Goal: Task Accomplishment & Management: Manage account settings

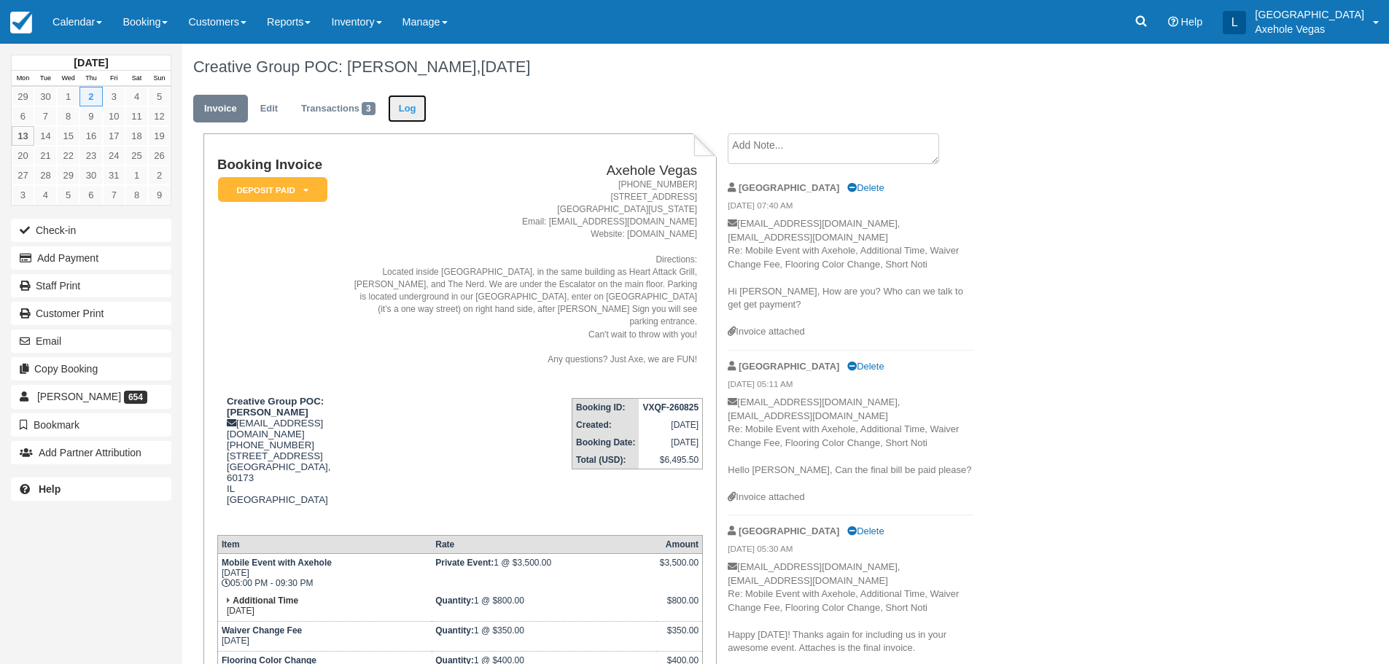
click at [413, 112] on link "Log" at bounding box center [407, 109] width 39 height 28
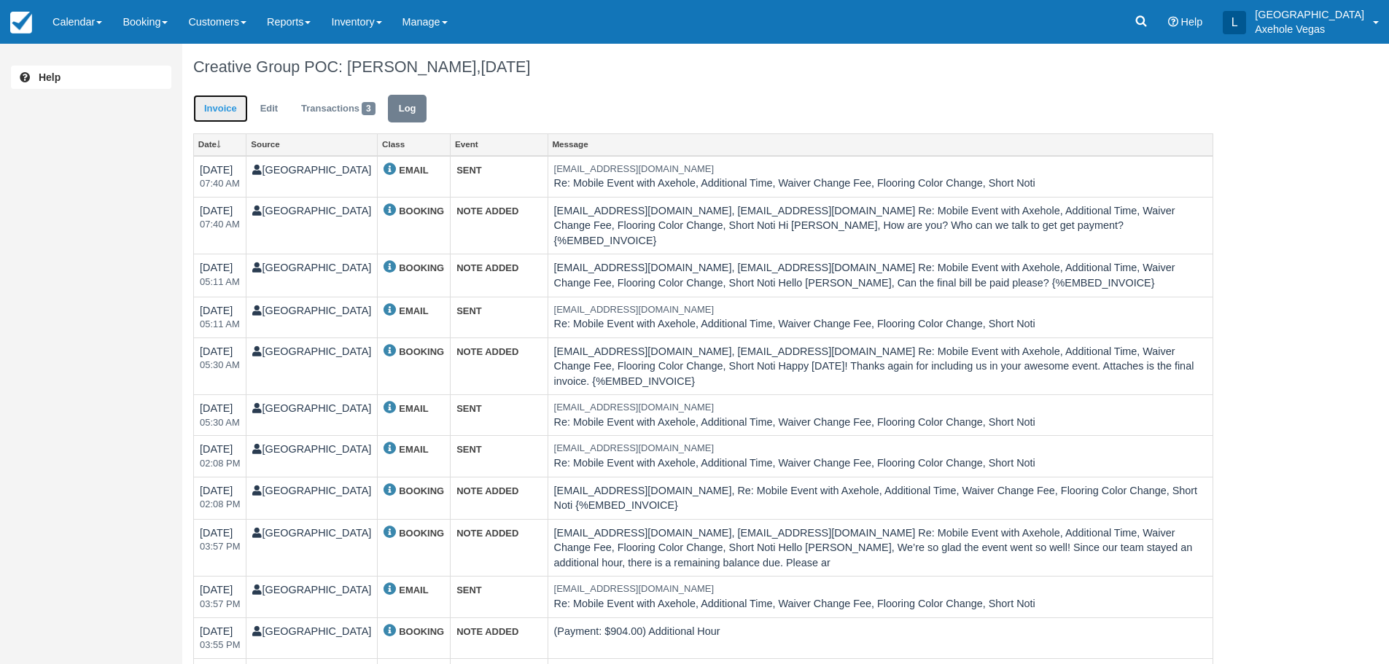
click at [230, 112] on link "Invoice" at bounding box center [220, 109] width 55 height 28
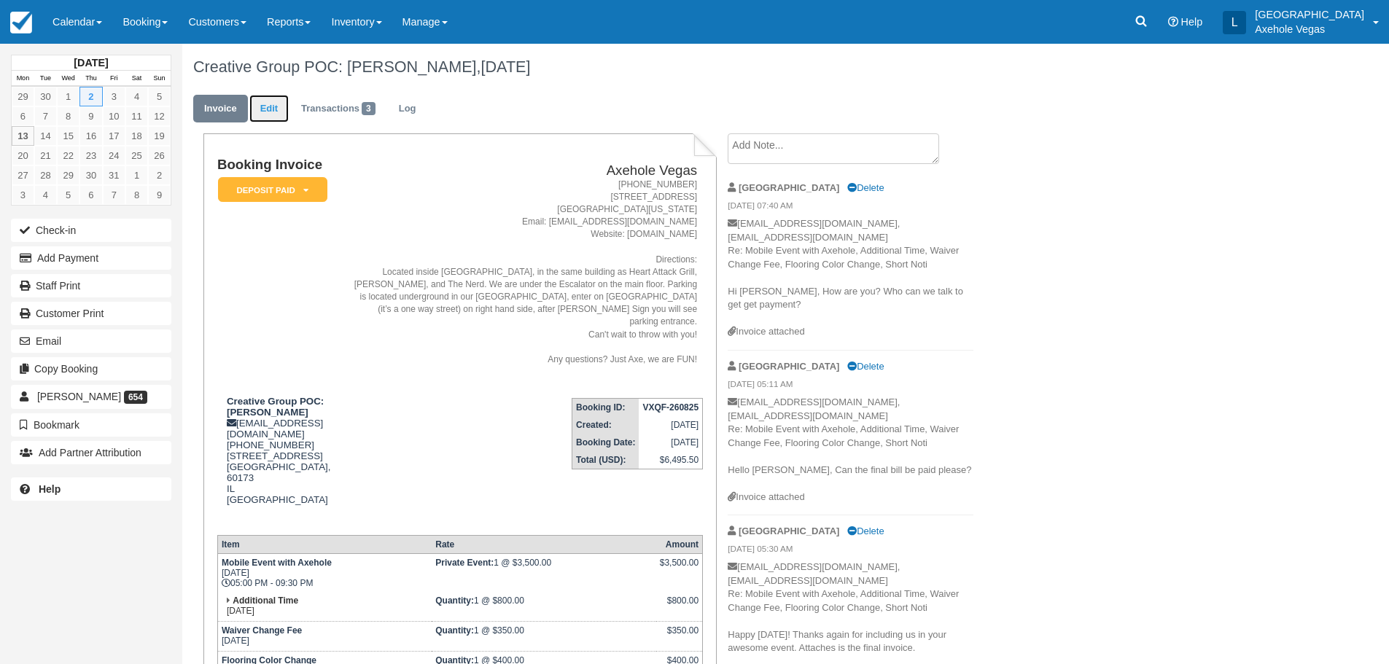
click at [279, 112] on link "Edit" at bounding box center [268, 109] width 39 height 28
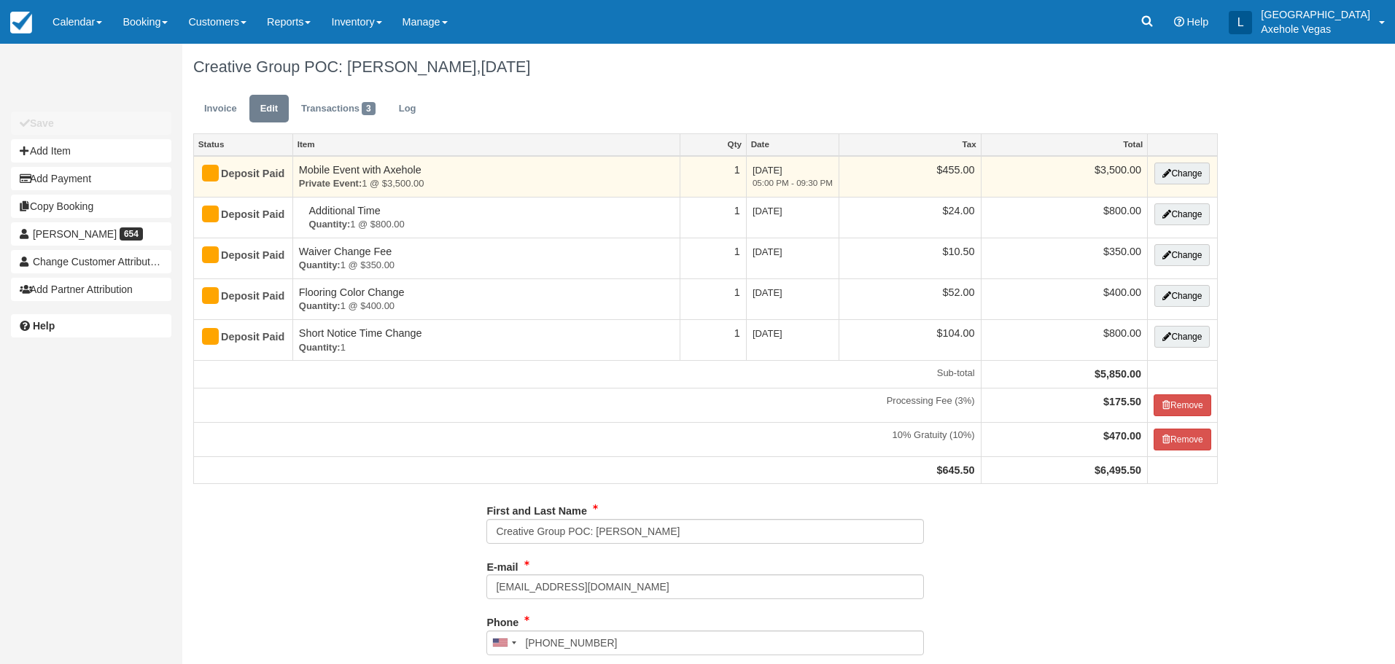
type input "(303) 868-7505"
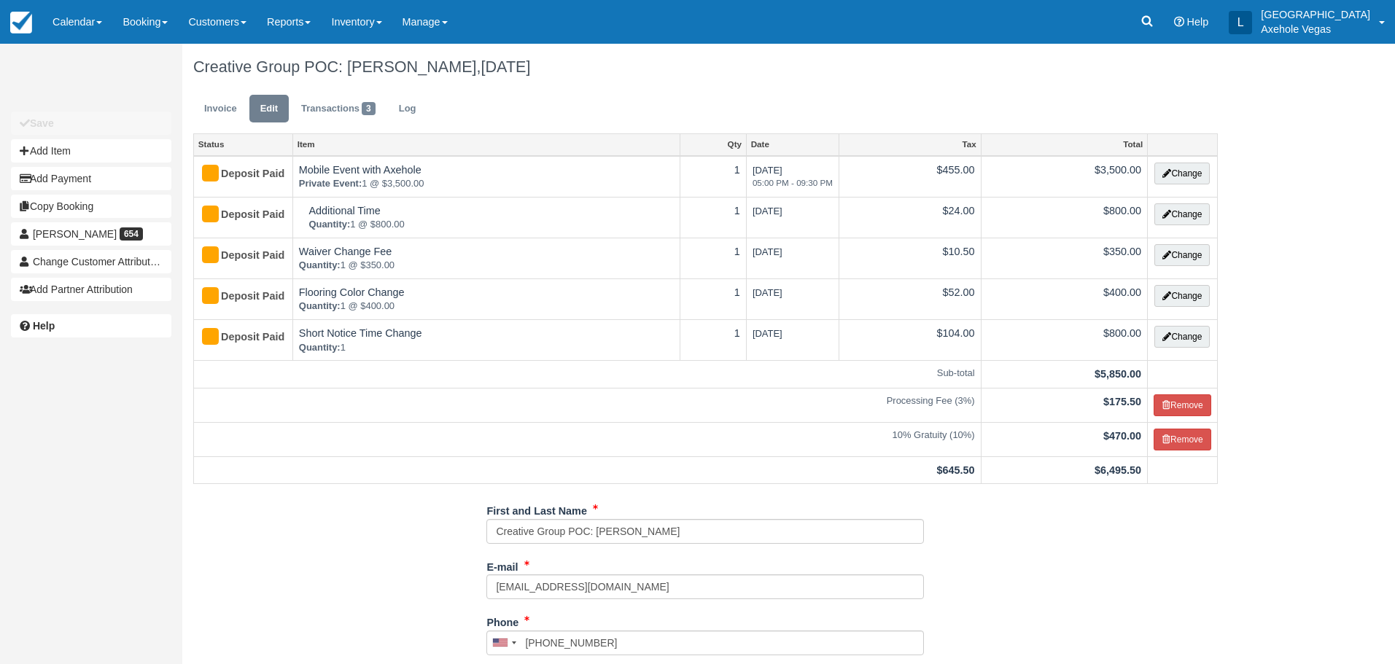
click at [223, 93] on ul "Invoice Edit Transactions 3 Log" at bounding box center [705, 112] width 1024 height 44
click at [213, 108] on link "Invoice" at bounding box center [220, 109] width 55 height 28
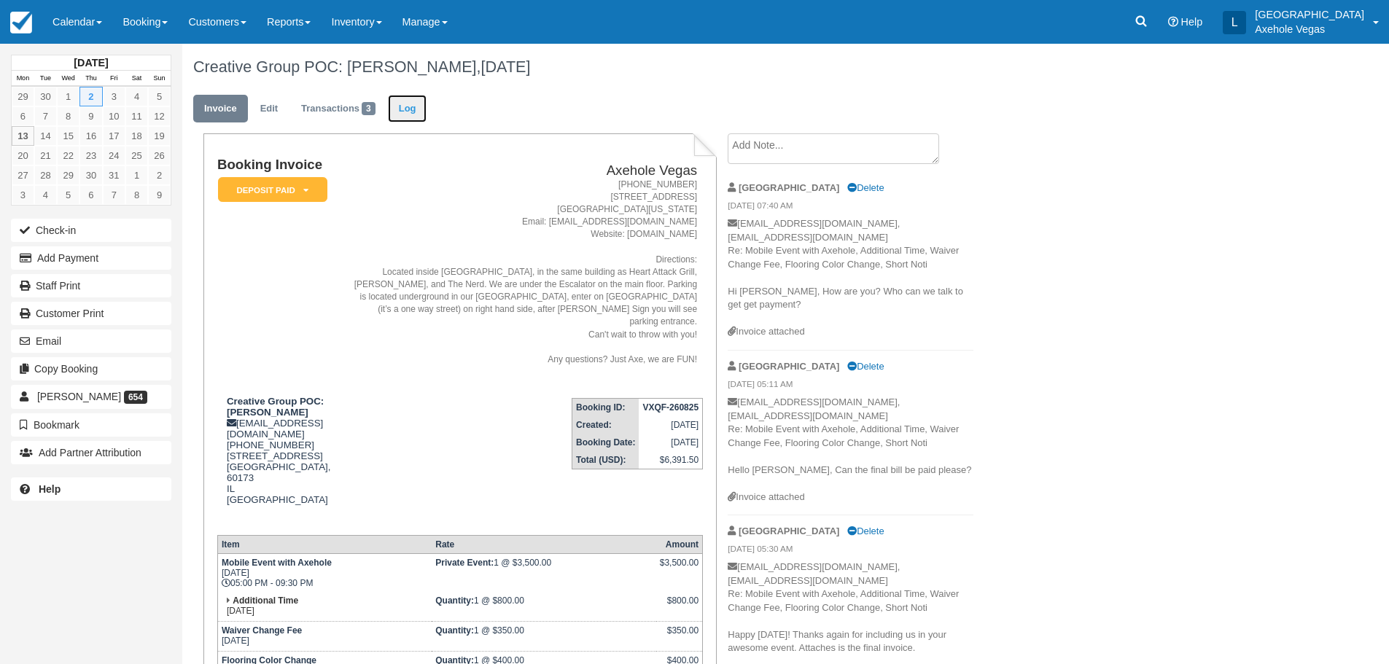
click at [408, 116] on link "Log" at bounding box center [407, 109] width 39 height 28
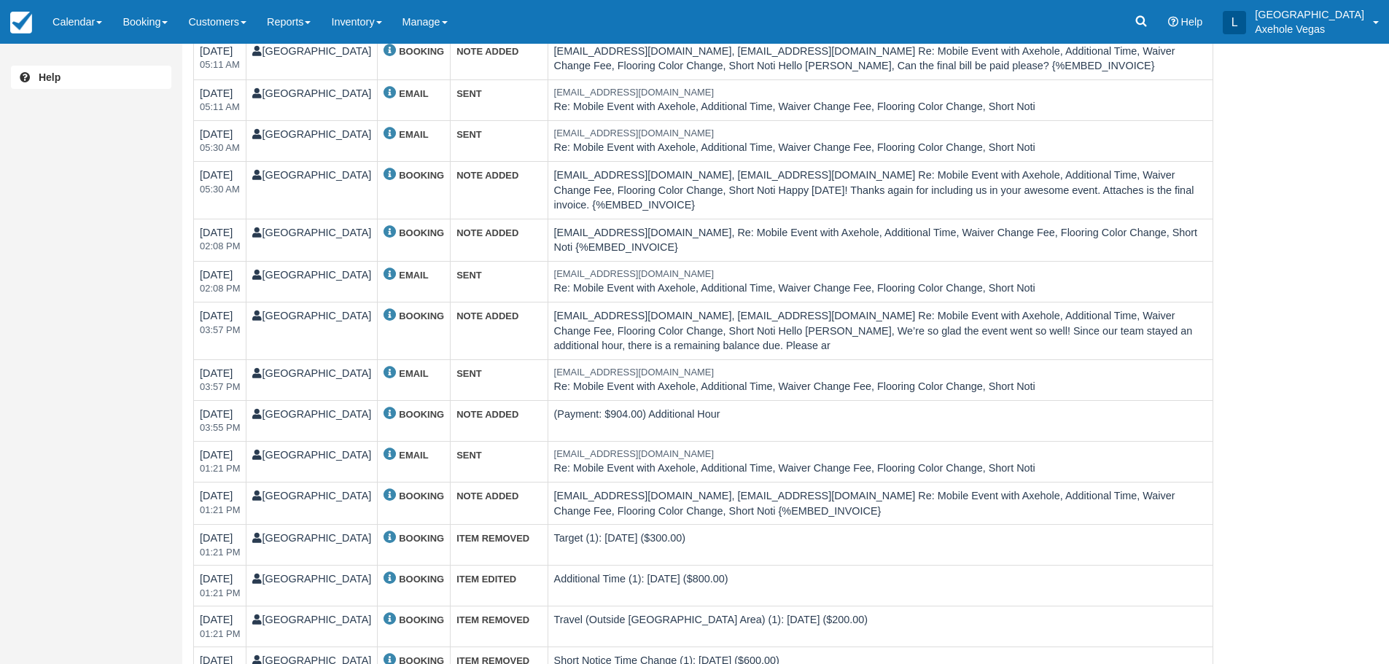
scroll to position [365, 0]
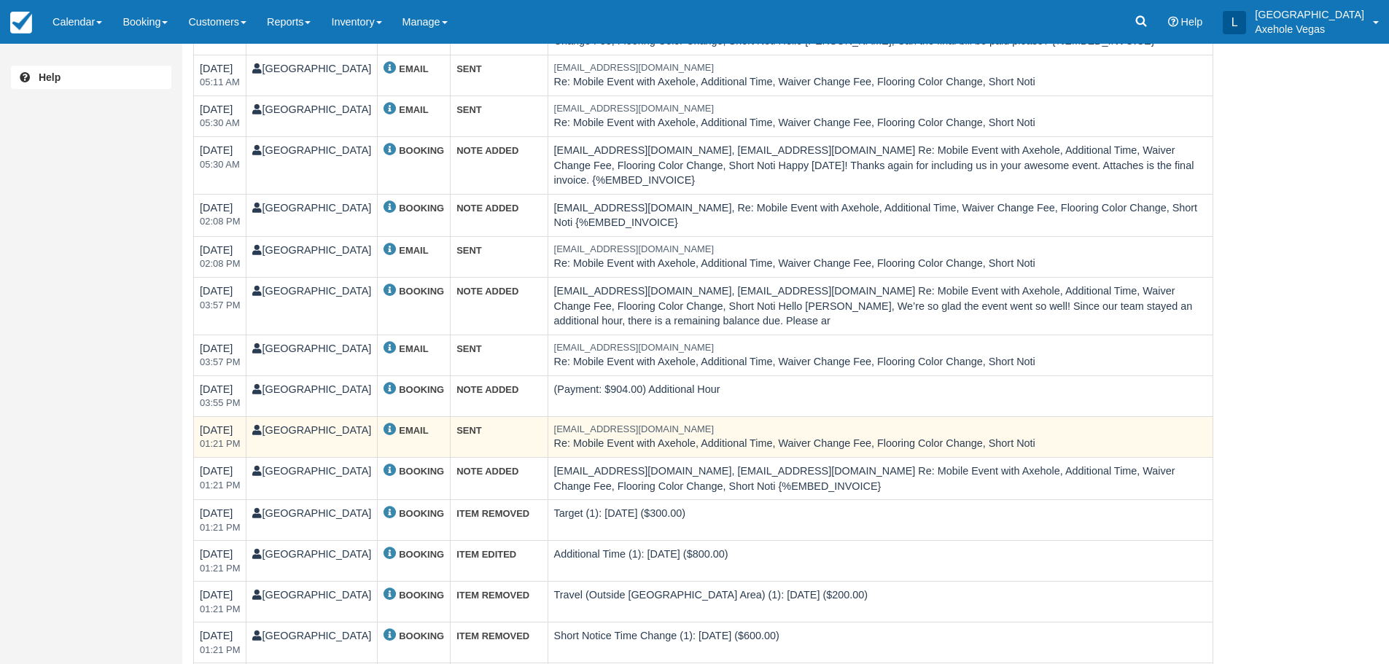
click at [246, 418] on td "Thu 02 Oct 2025 01:21 PM" at bounding box center [220, 436] width 52 height 41
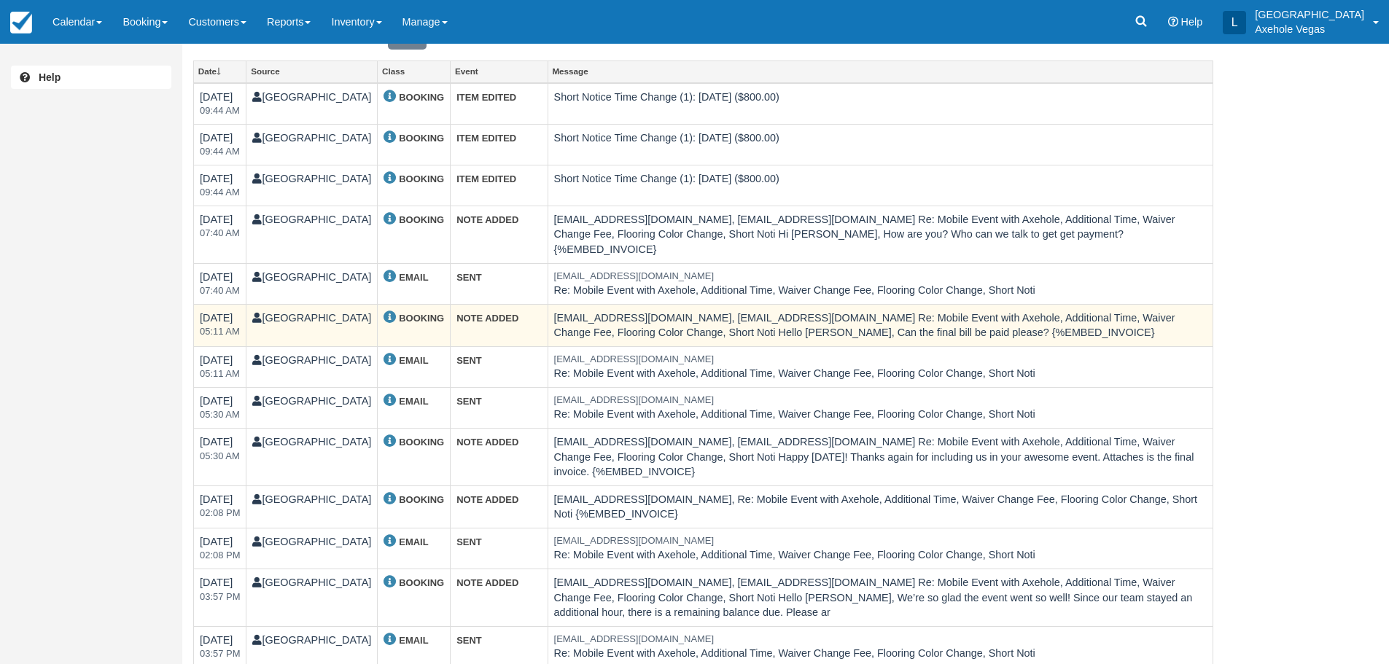
scroll to position [0, 0]
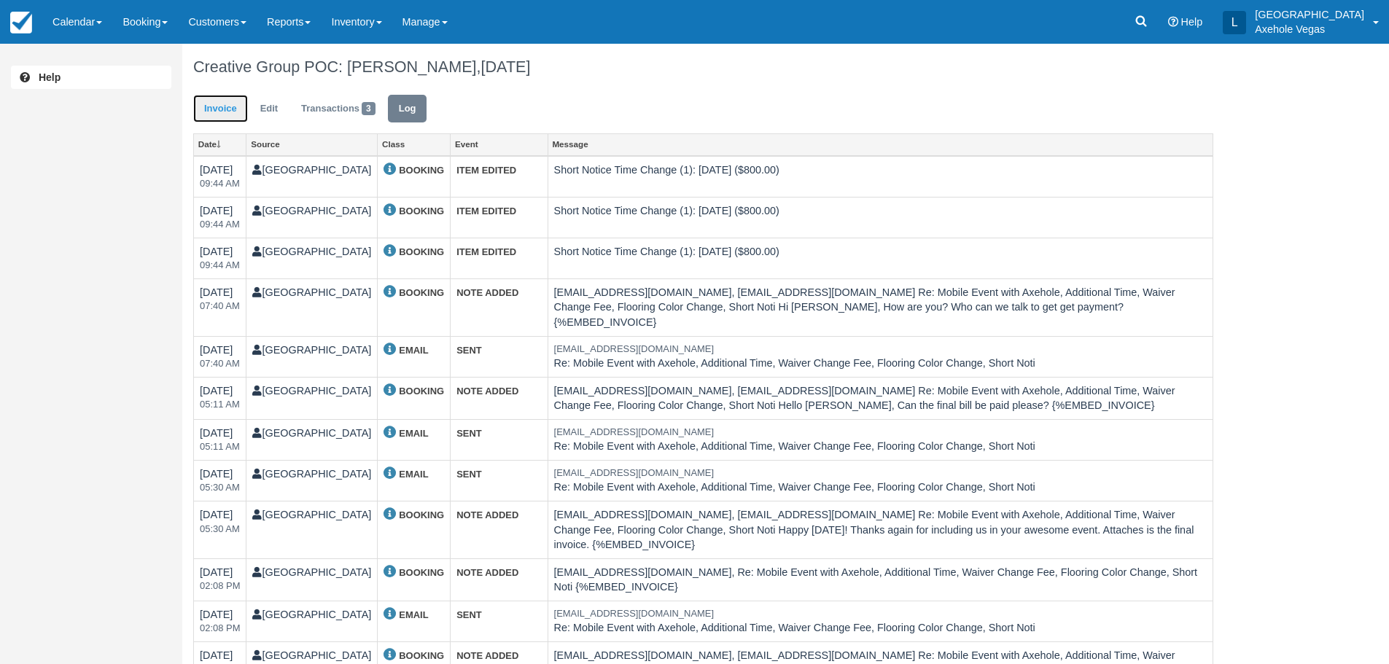
click at [227, 98] on link "Invoice" at bounding box center [220, 109] width 55 height 28
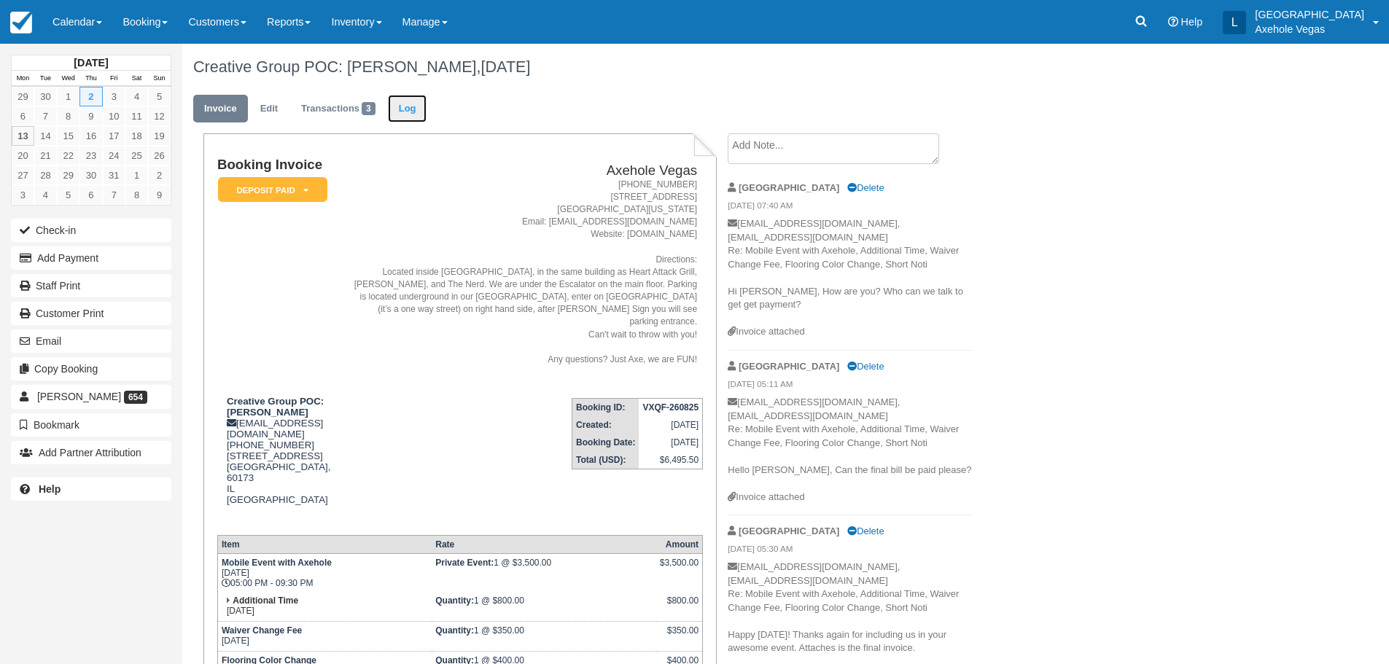
click at [419, 112] on link "Log" at bounding box center [407, 109] width 39 height 28
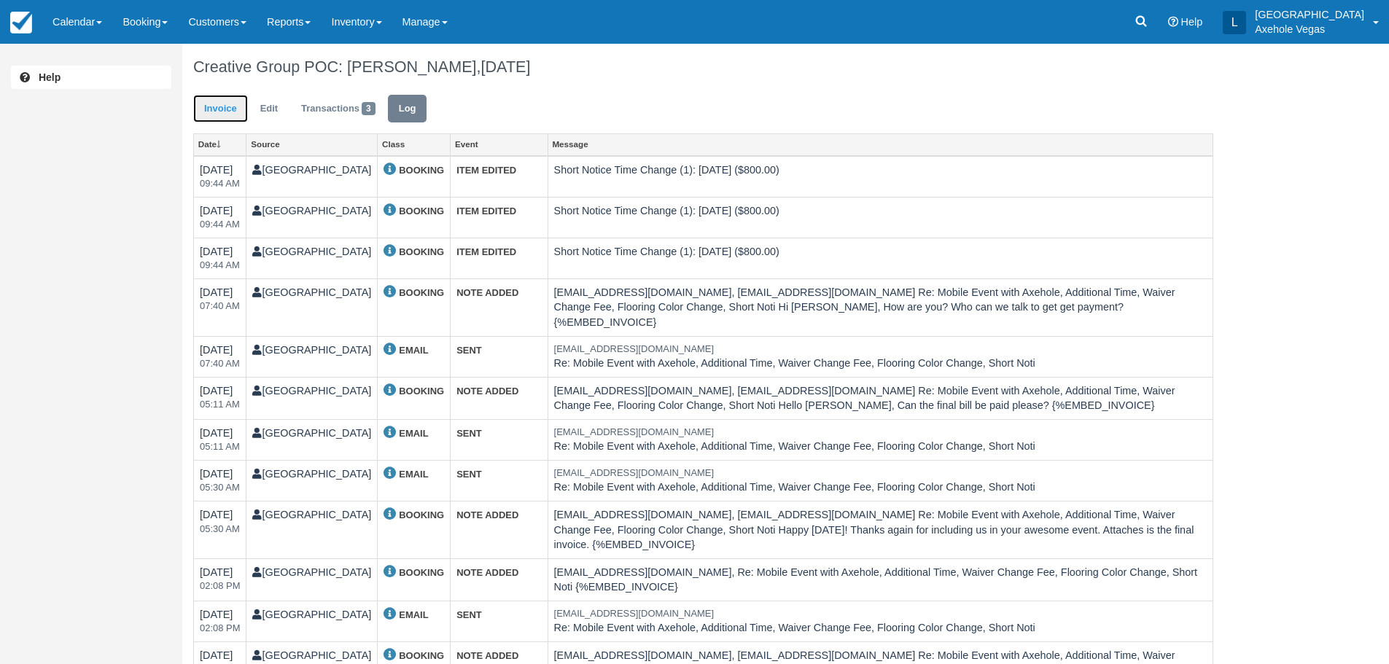
click at [233, 114] on link "Invoice" at bounding box center [220, 109] width 55 height 28
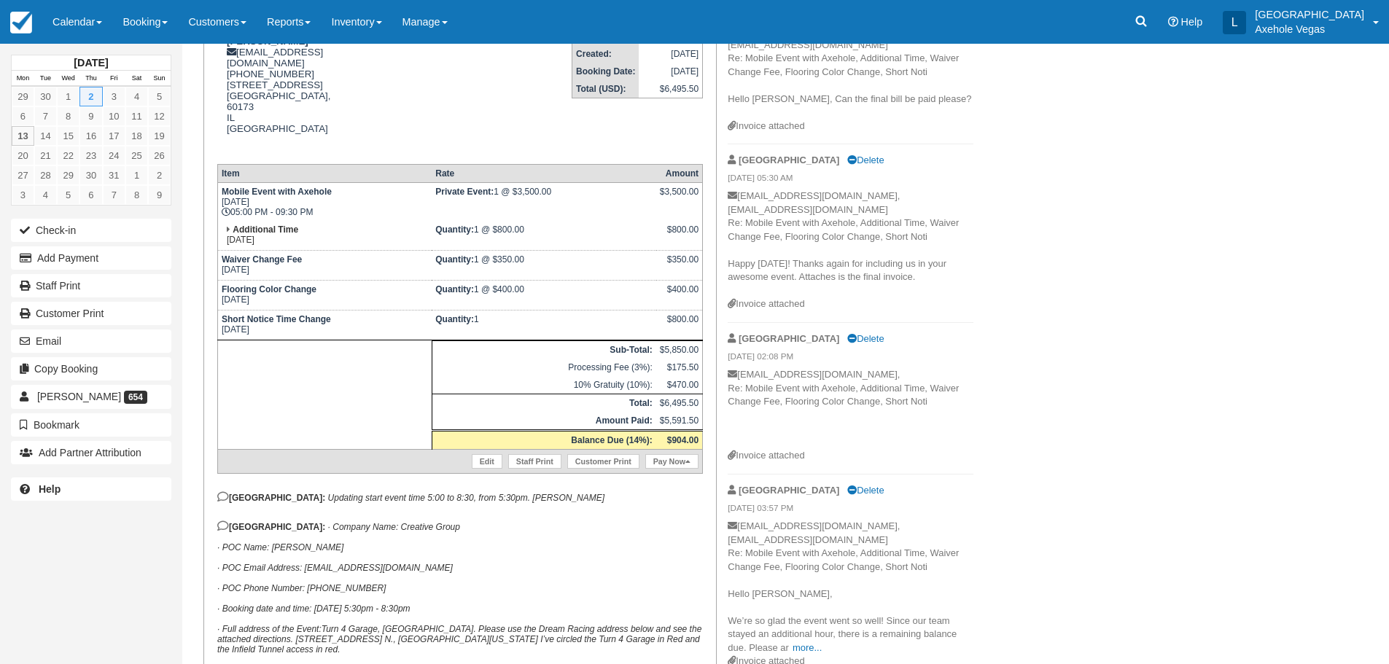
scroll to position [219, 0]
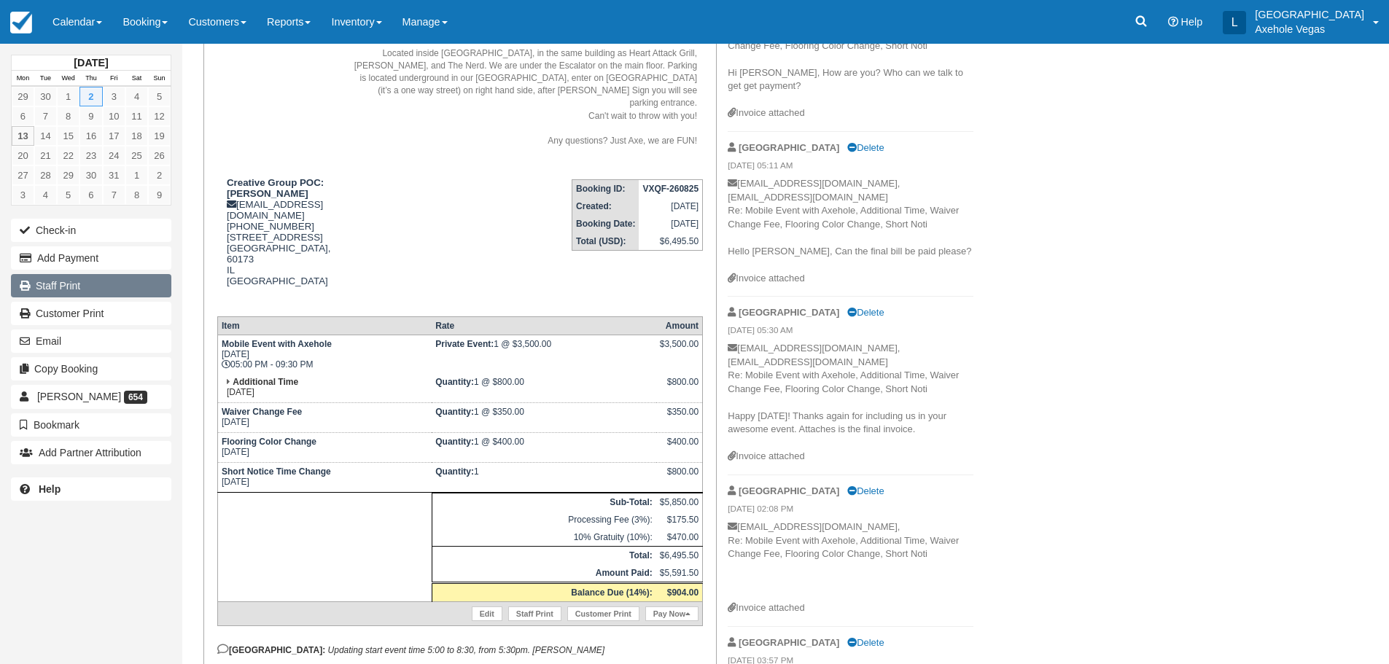
drag, startPoint x: 1281, startPoint y: 320, endPoint x: 73, endPoint y: 287, distance: 1208.6
click at [73, 287] on link "Staff Print" at bounding box center [91, 285] width 160 height 23
